Goal: Task Accomplishment & Management: Complete application form

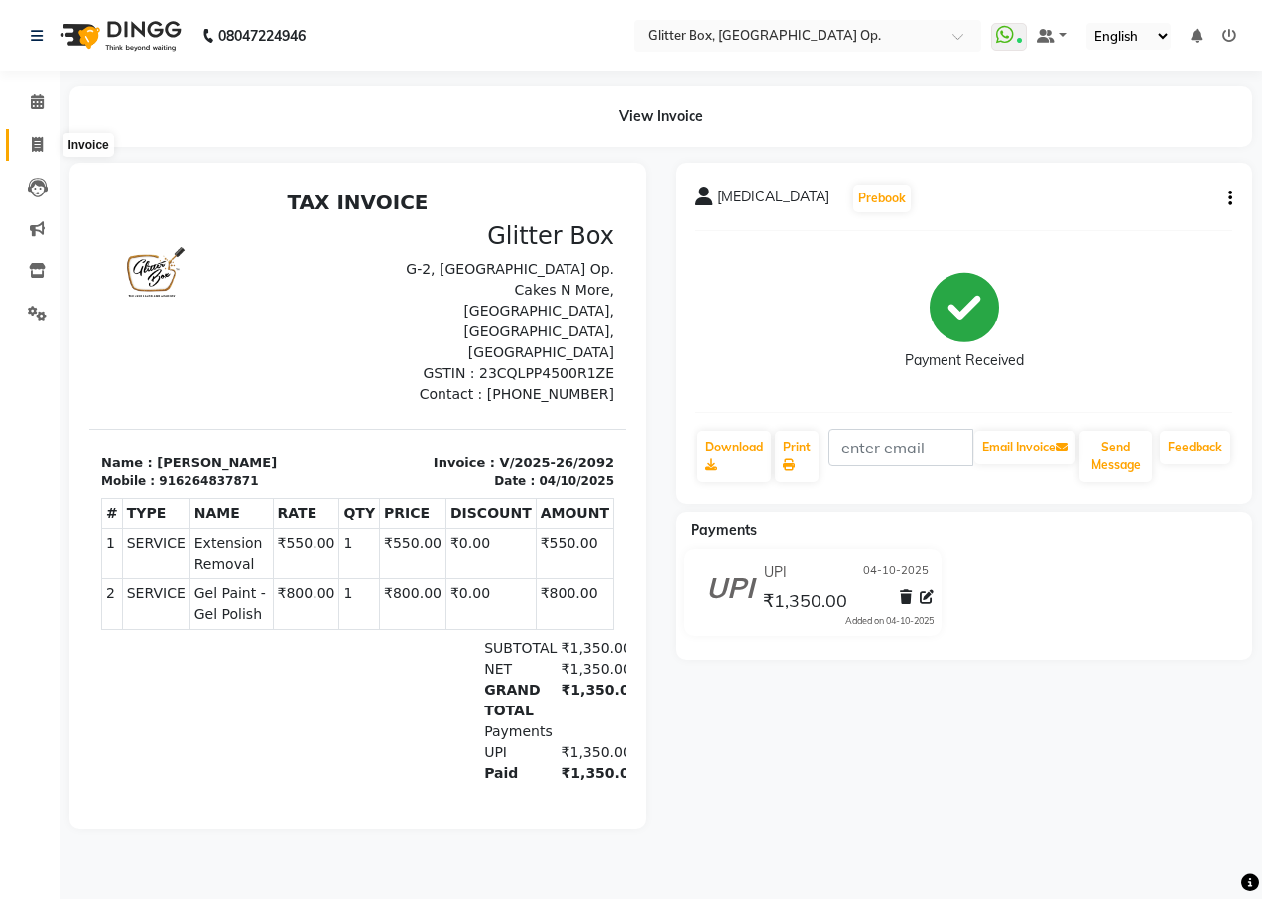
click at [30, 146] on span at bounding box center [37, 145] width 35 height 23
select select "service"
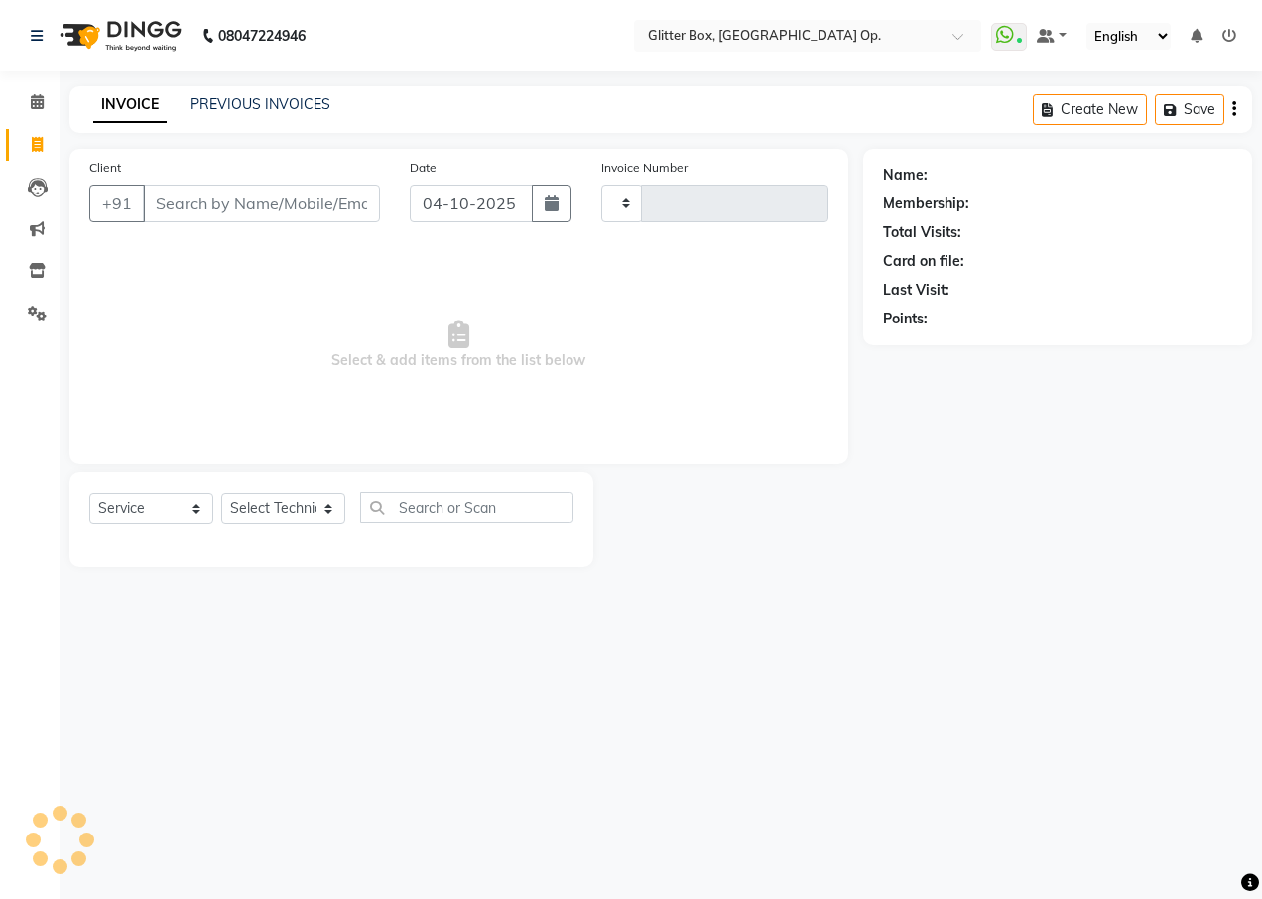
type input "2093"
select select "5563"
click at [553, 191] on button "button" at bounding box center [552, 204] width 40 height 38
select select "10"
select select "2025"
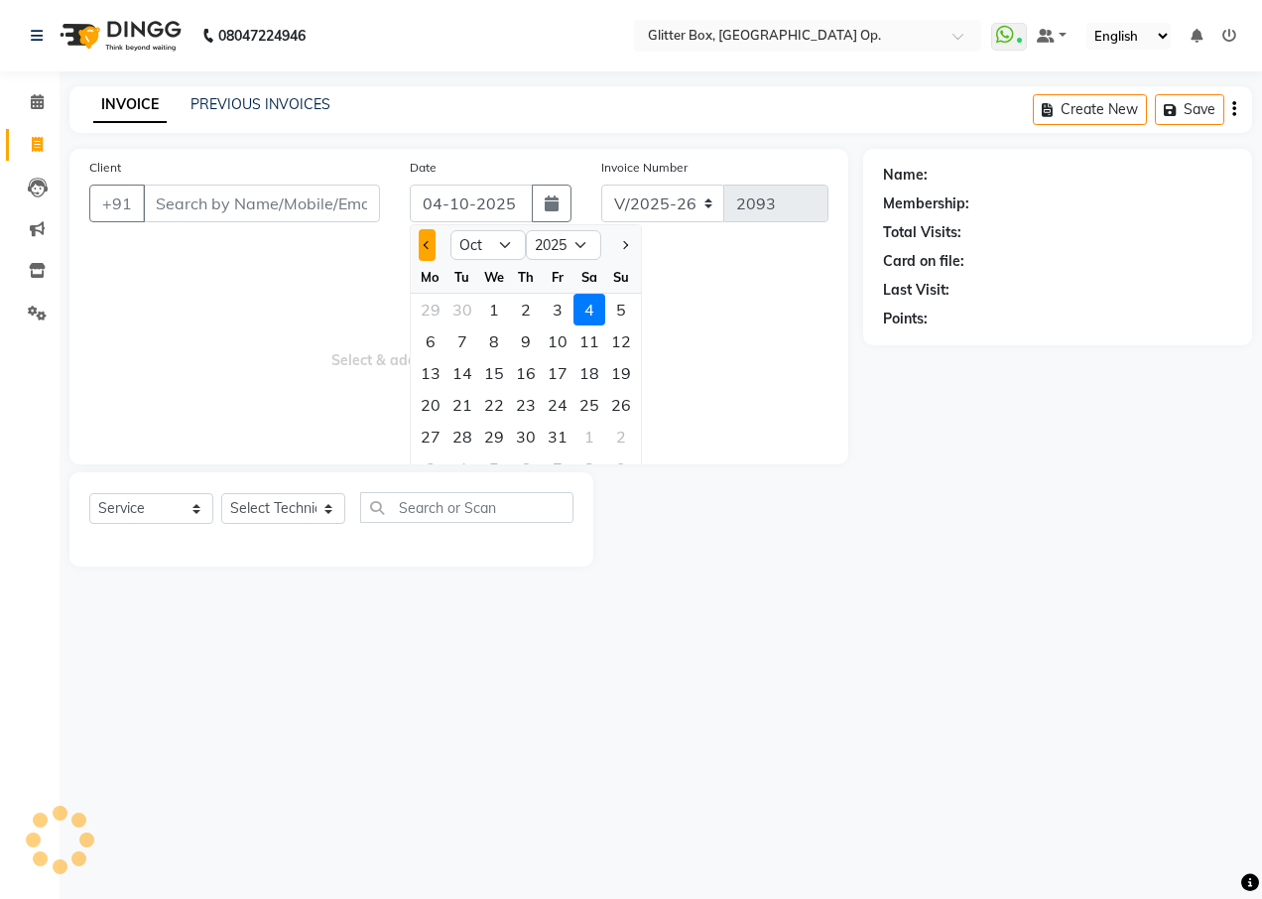
click at [432, 243] on button "Previous month" at bounding box center [427, 245] width 17 height 32
select select "9"
click at [524, 402] on div "25" at bounding box center [526, 405] width 32 height 32
type input "[DATE]"
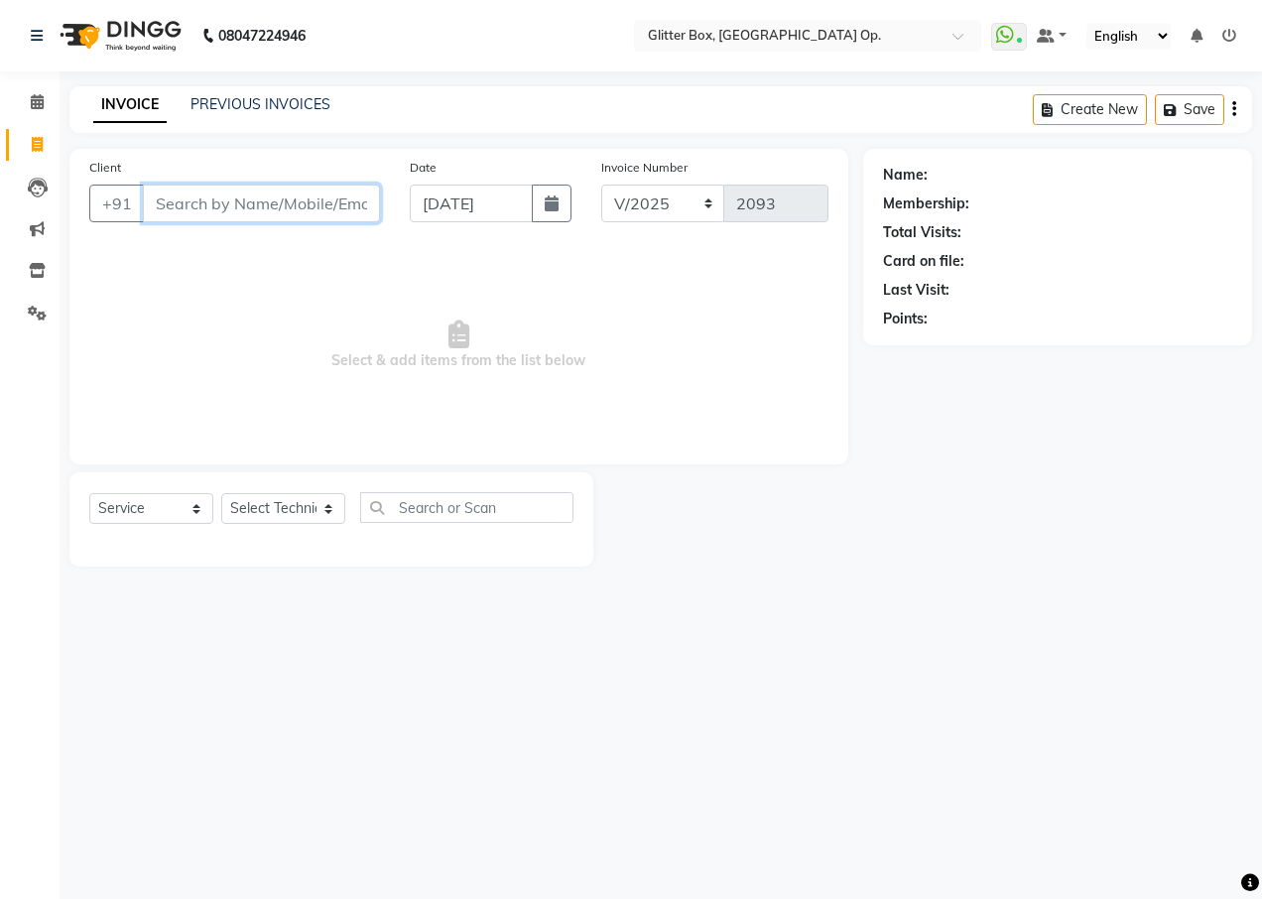
click at [338, 203] on input "Client" at bounding box center [261, 204] width 237 height 38
